Goal: Task Accomplishment & Management: Manage account settings

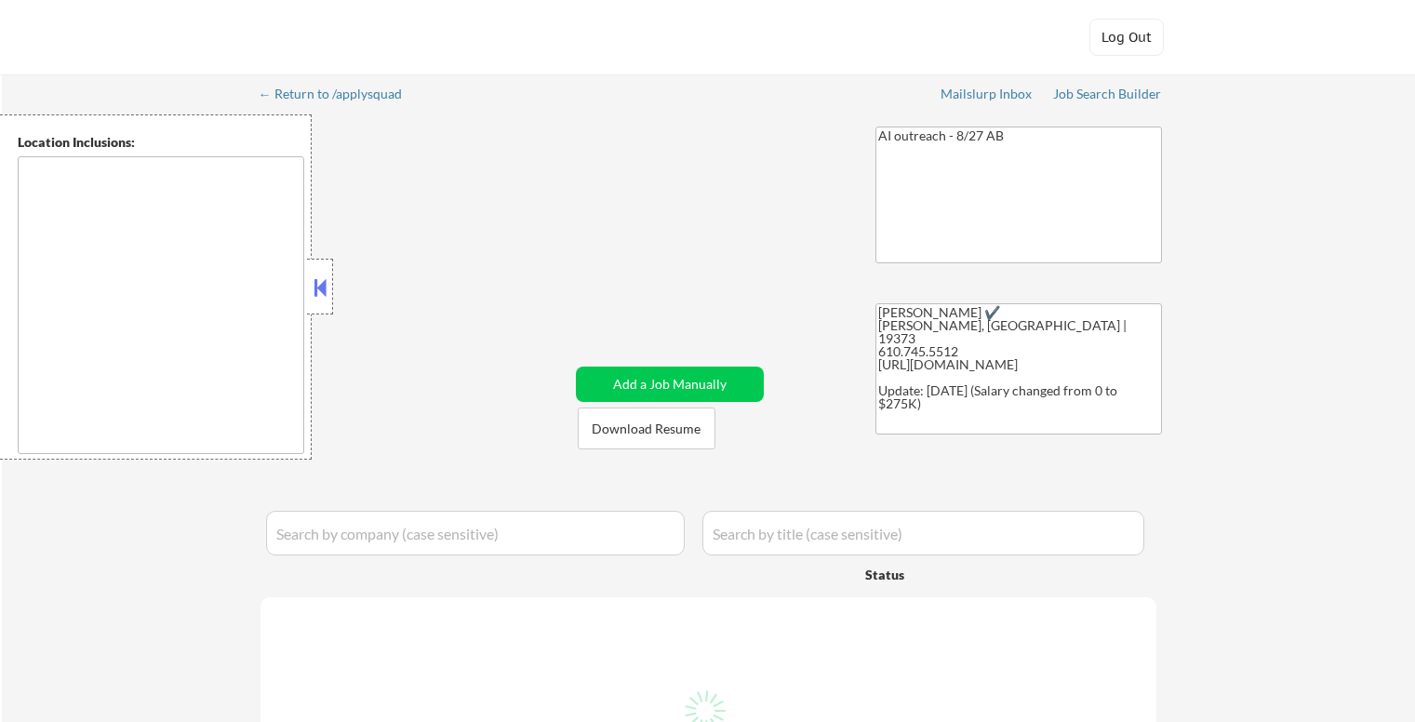
type textarea "[GEOGRAPHIC_DATA], [GEOGRAPHIC_DATA] [GEOGRAPHIC_DATA], [GEOGRAPHIC_DATA] [GEOG…"
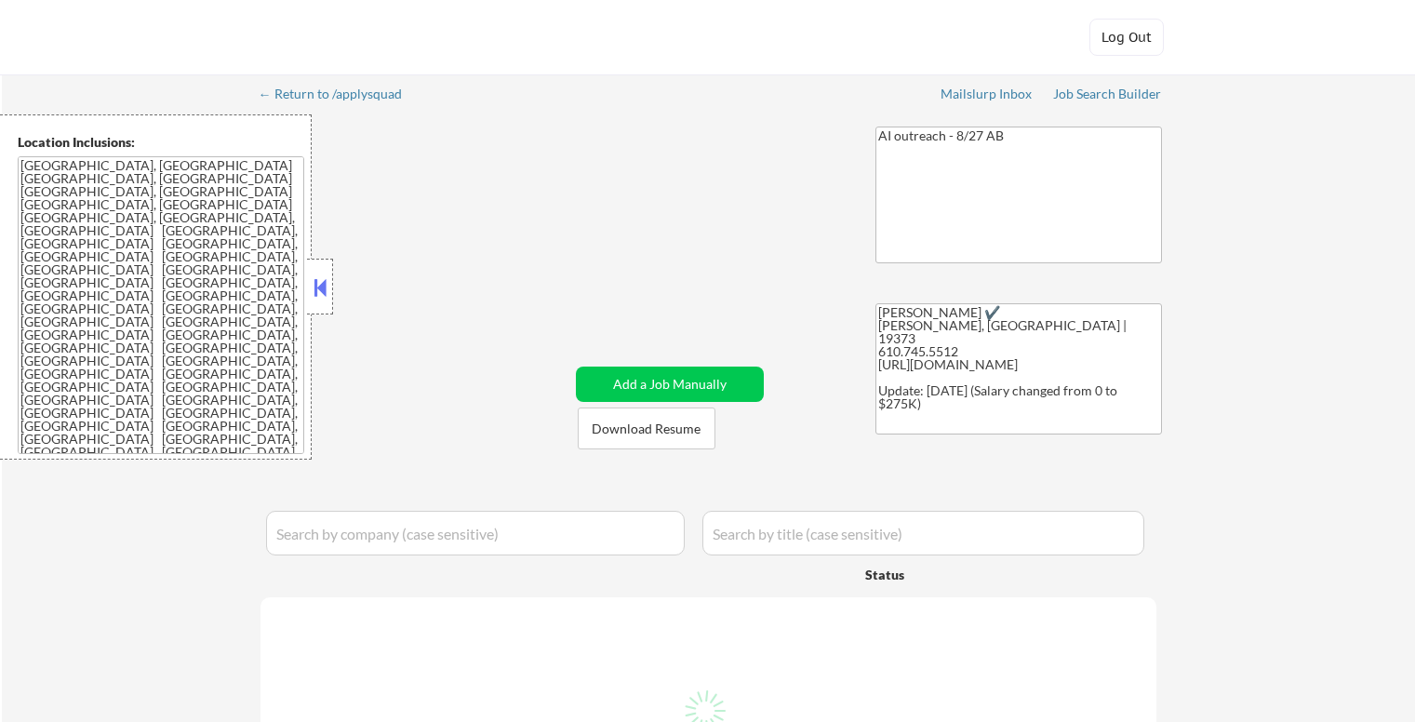
select select ""pending""
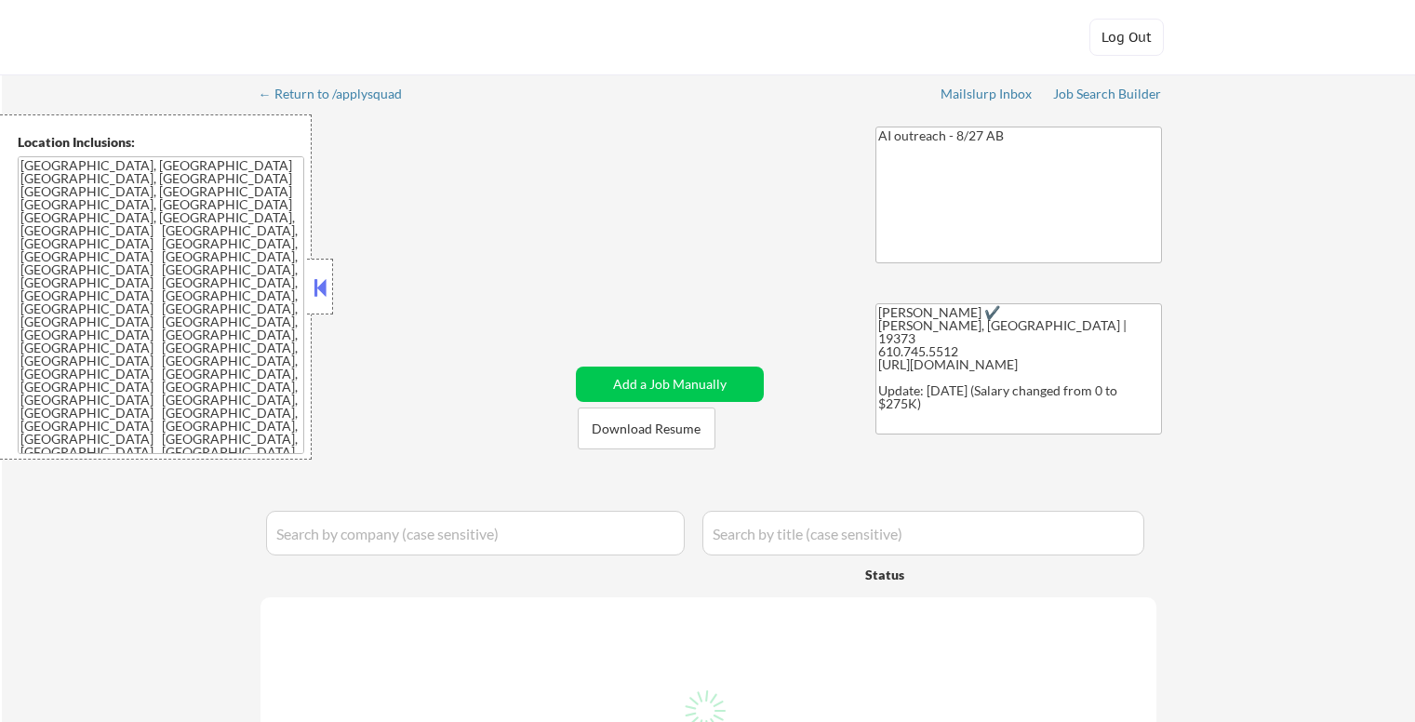
select select ""pending""
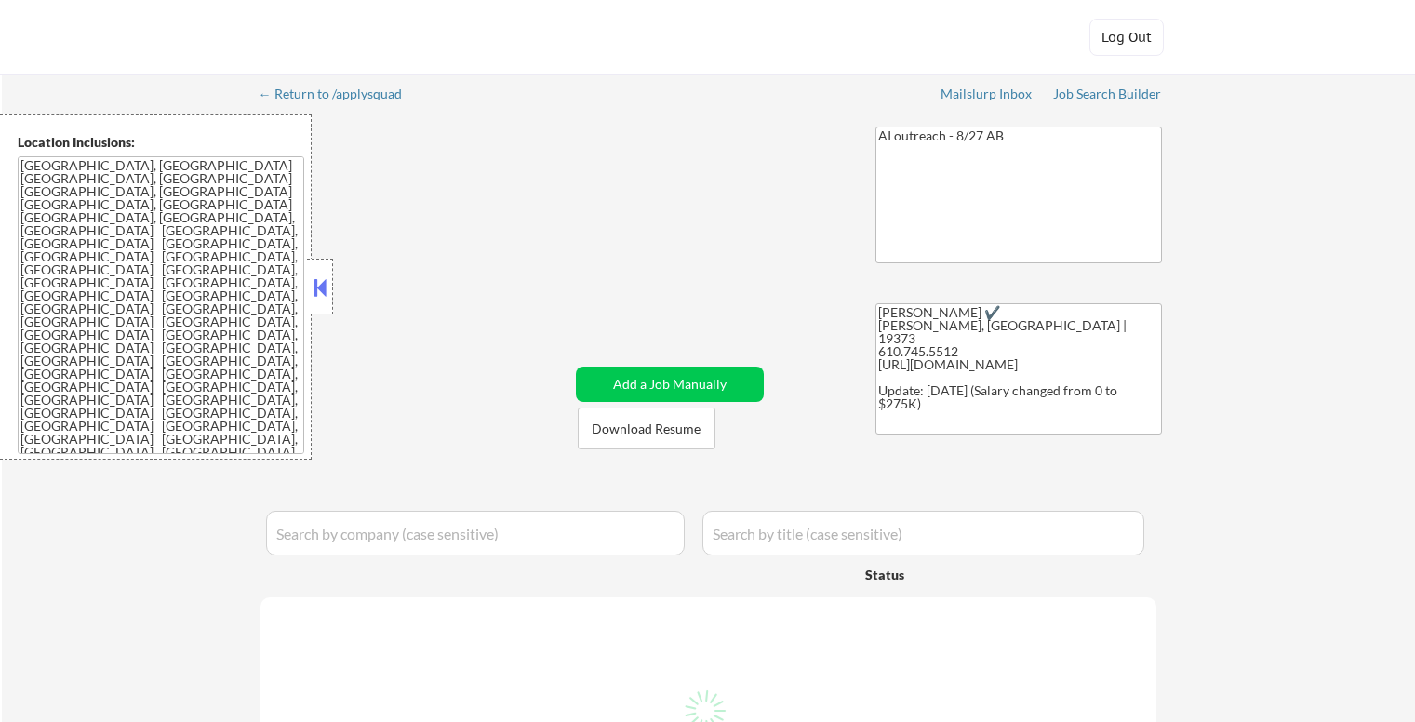
select select ""pending""
